Goal: Task Accomplishment & Management: Use online tool/utility

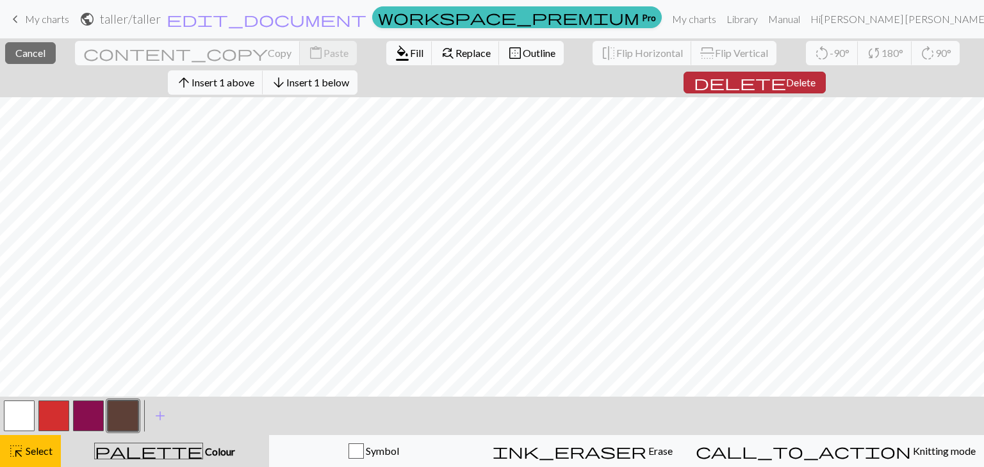
click at [759, 88] on span "delete" at bounding box center [739, 83] width 92 height 18
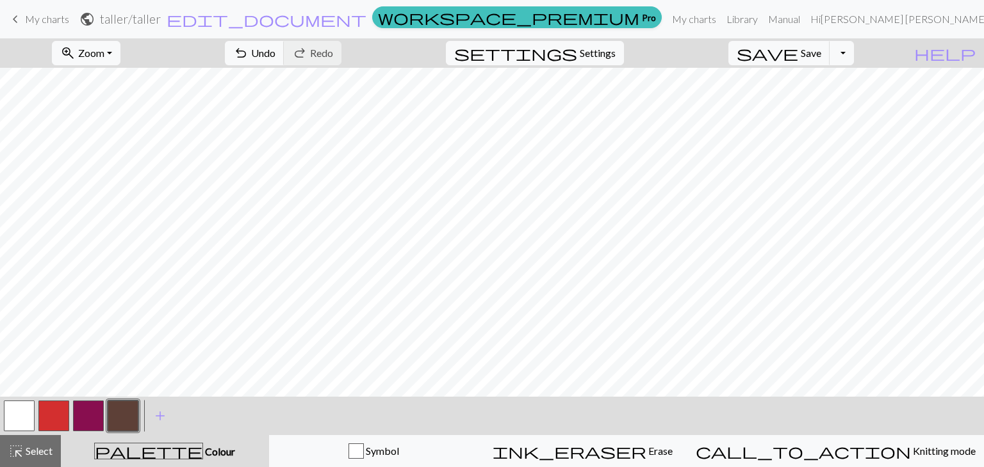
click at [20, 418] on button "button" at bounding box center [19, 416] width 31 height 31
click at [131, 416] on button "button" at bounding box center [123, 416] width 31 height 31
click at [275, 49] on span "Undo" at bounding box center [263, 53] width 24 height 12
click at [65, 408] on button "button" at bounding box center [53, 416] width 31 height 31
click at [35, 419] on div at bounding box center [19, 416] width 35 height 35
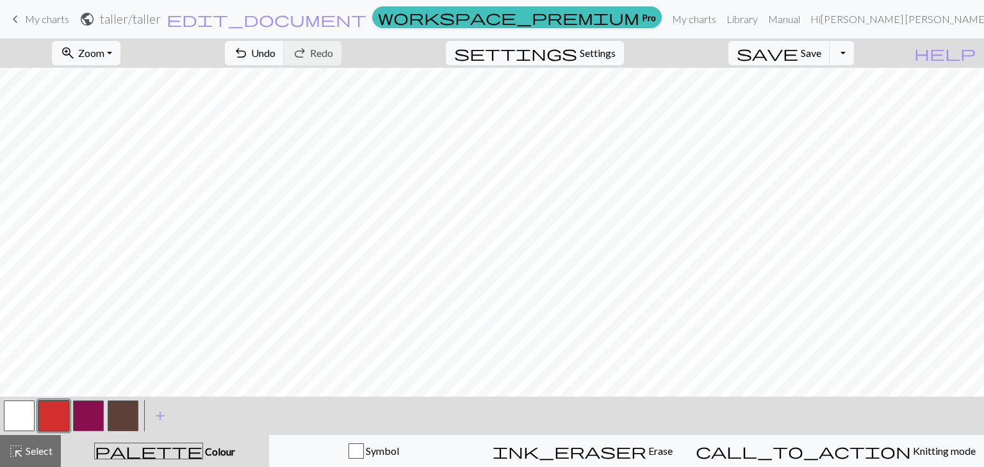
click at [25, 420] on button "button" at bounding box center [19, 416] width 31 height 31
click at [55, 413] on button "button" at bounding box center [53, 416] width 31 height 31
click at [62, 417] on button "button" at bounding box center [53, 416] width 31 height 31
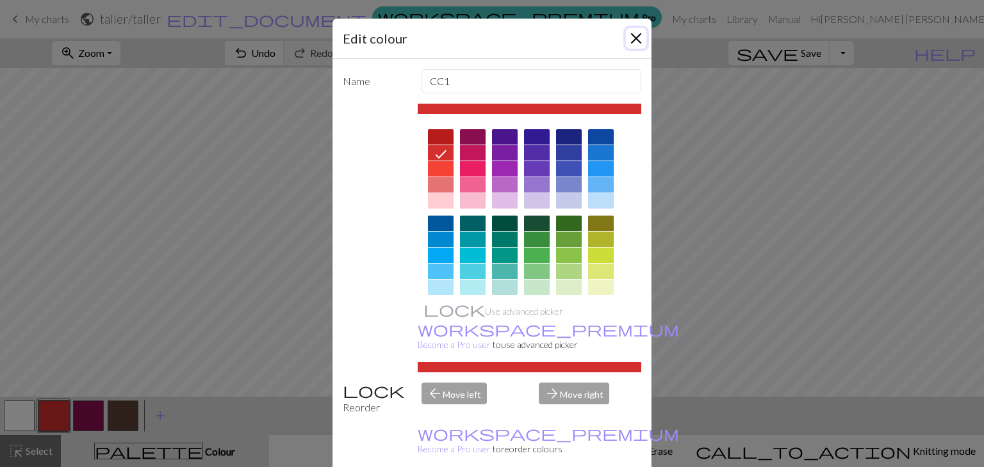
click at [631, 42] on button "Close" at bounding box center [636, 38] width 20 height 20
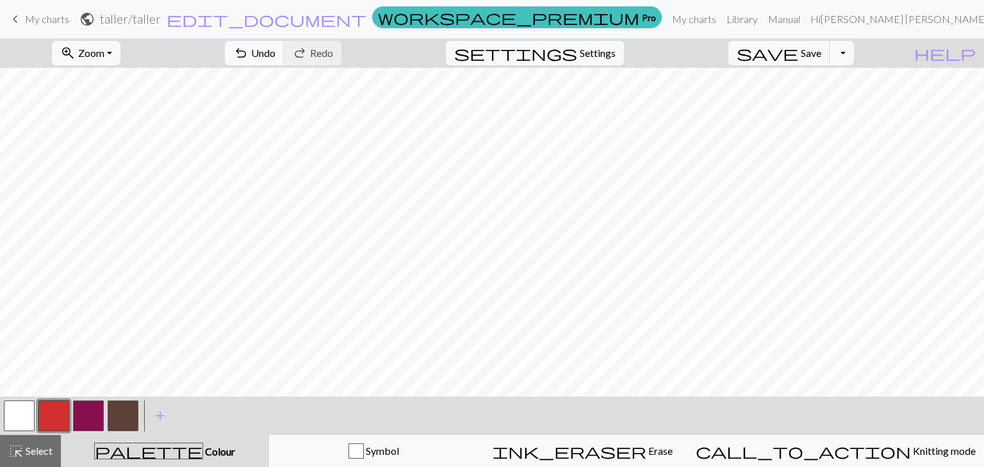
click at [100, 414] on button "button" at bounding box center [88, 416] width 31 height 31
click at [53, 418] on button "button" at bounding box center [53, 416] width 31 height 31
click at [92, 413] on button "button" at bounding box center [88, 416] width 31 height 31
click at [92, 409] on button "button" at bounding box center [88, 416] width 31 height 31
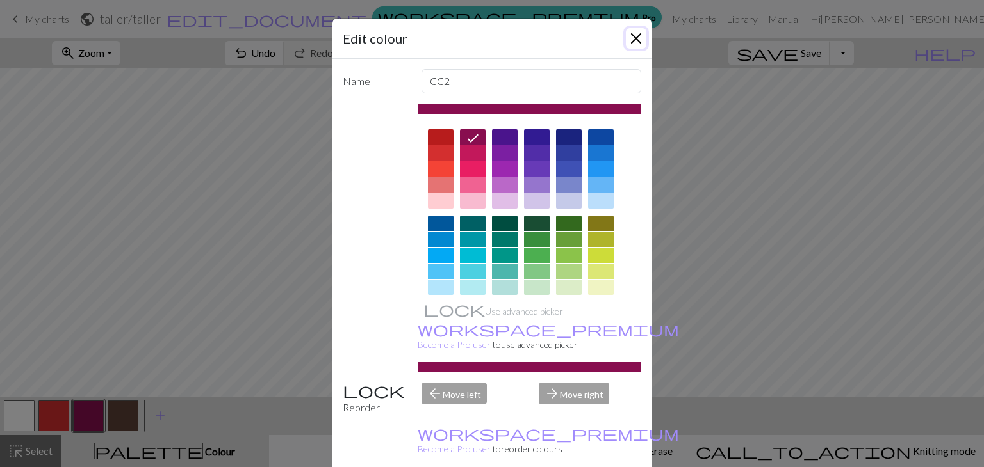
click at [633, 34] on button "Close" at bounding box center [636, 38] width 20 height 20
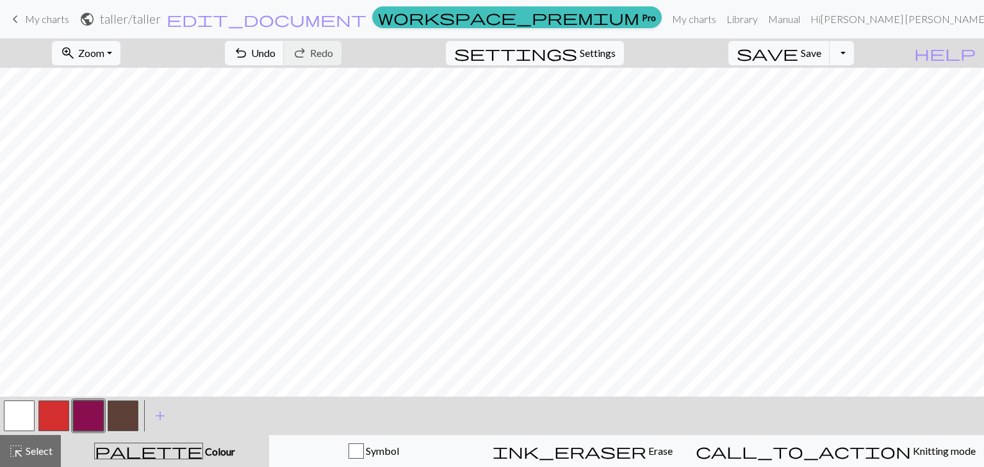
click at [92, 410] on button "button" at bounding box center [88, 416] width 31 height 31
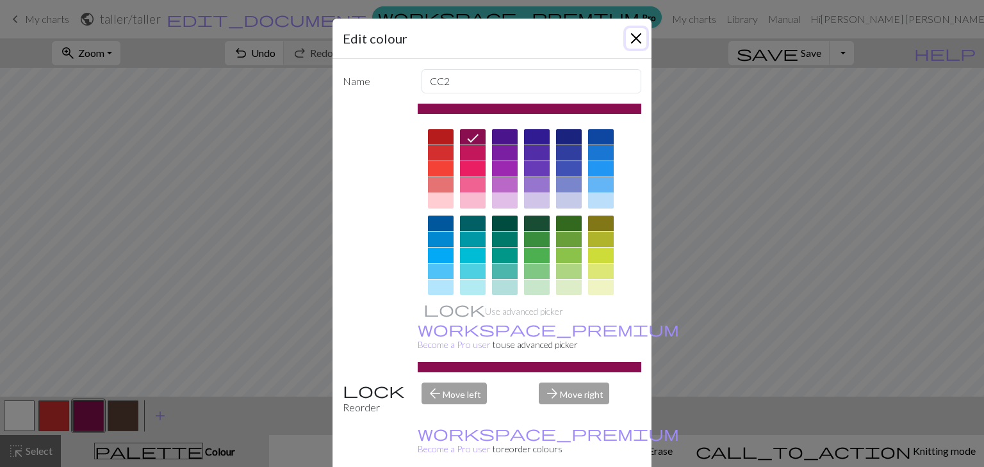
click at [632, 38] on button "Close" at bounding box center [636, 38] width 20 height 20
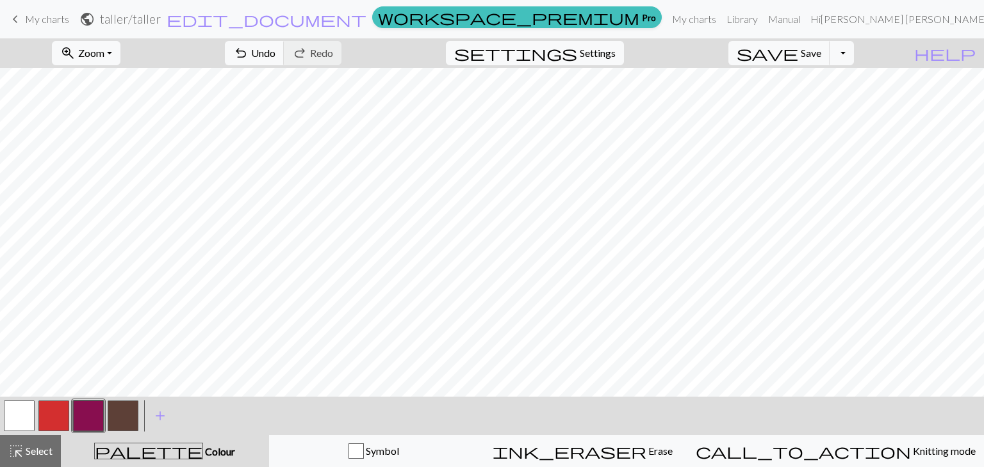
click at [2, 425] on div at bounding box center [19, 416] width 35 height 35
click at [18, 421] on button "button" at bounding box center [19, 416] width 31 height 31
click at [62, 409] on button "button" at bounding box center [53, 416] width 31 height 31
click at [24, 413] on button "button" at bounding box center [19, 416] width 31 height 31
click at [56, 410] on button "button" at bounding box center [53, 416] width 31 height 31
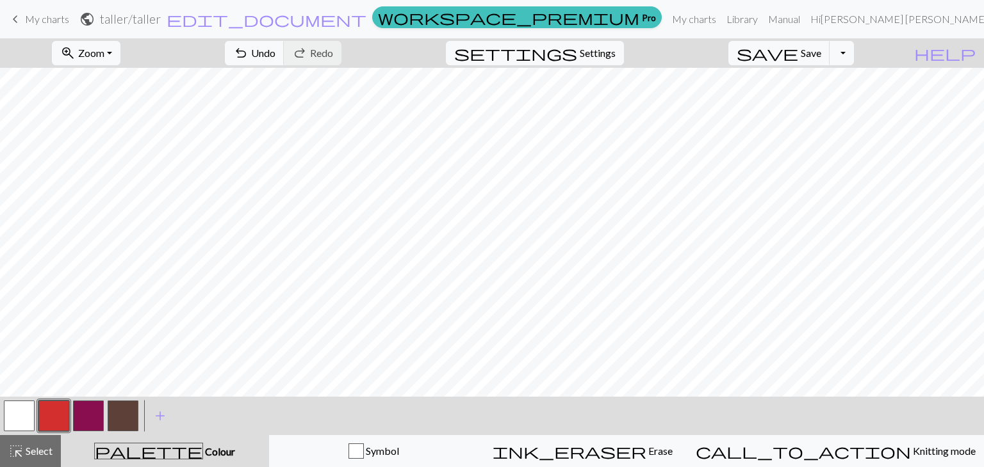
click at [59, 420] on button "button" at bounding box center [53, 416] width 31 height 31
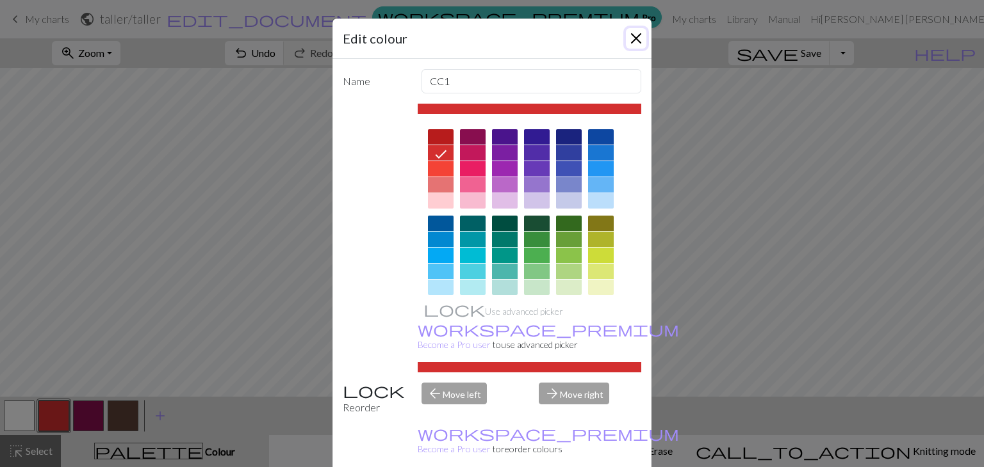
click at [635, 31] on button "Close" at bounding box center [636, 38] width 20 height 20
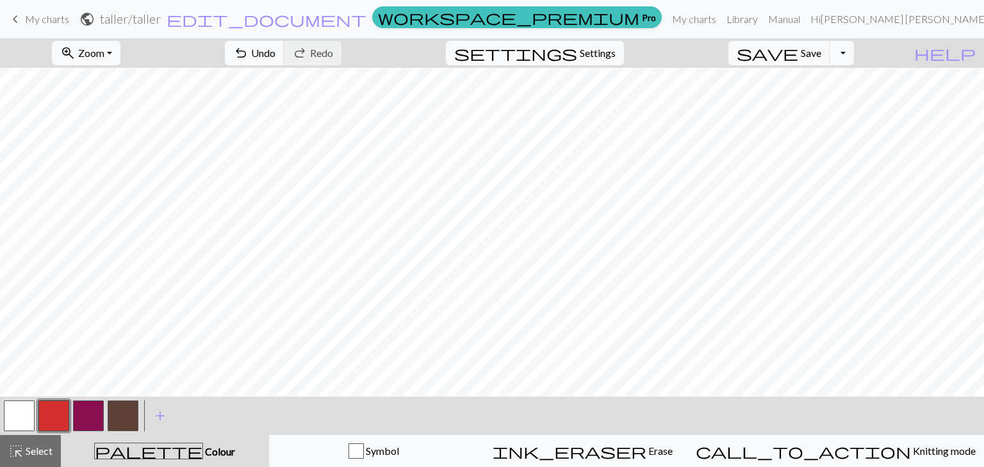
click at [84, 414] on button "button" at bounding box center [88, 416] width 31 height 31
